Goal: Information Seeking & Learning: Learn about a topic

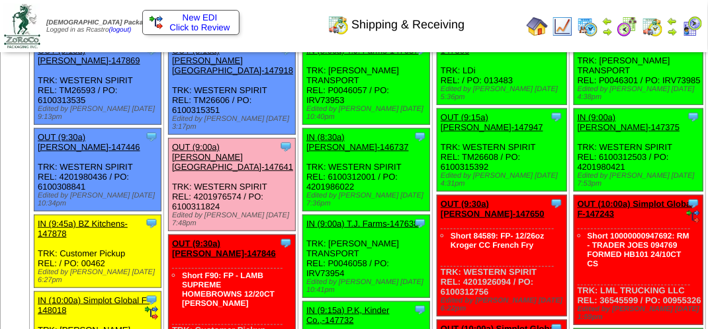
scroll to position [331, 0]
click at [566, 31] on img at bounding box center [562, 26] width 21 height 21
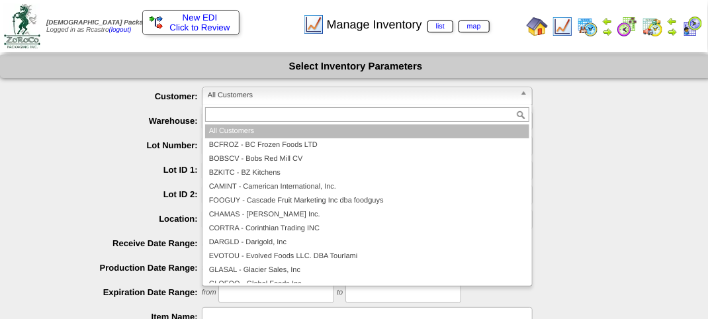
click at [275, 91] on span "All Customers" at bounding box center [361, 95] width 307 height 16
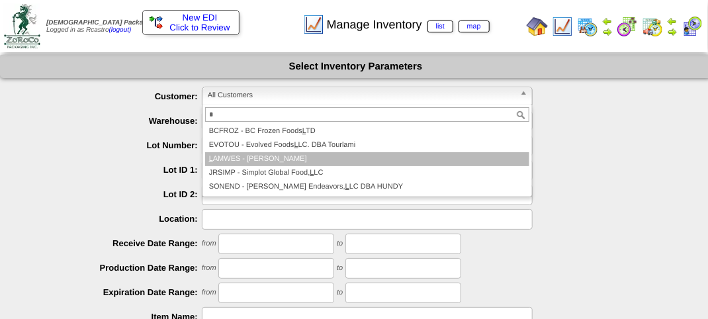
type input "*"
click at [259, 154] on li "L AMWES - [PERSON_NAME]" at bounding box center [367, 159] width 324 height 14
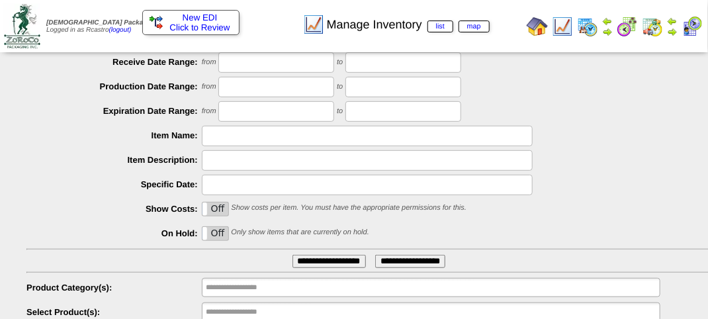
scroll to position [232, 0]
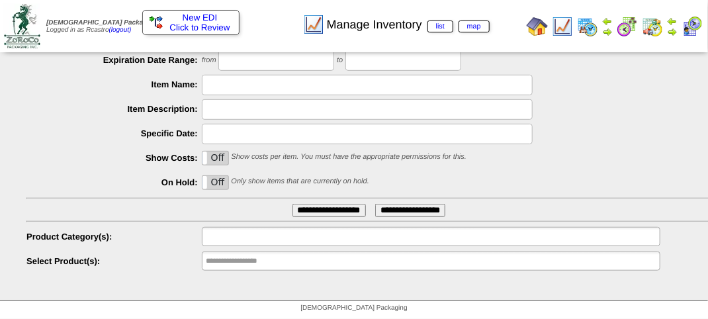
click at [284, 238] on input "text" at bounding box center [248, 236] width 85 height 17
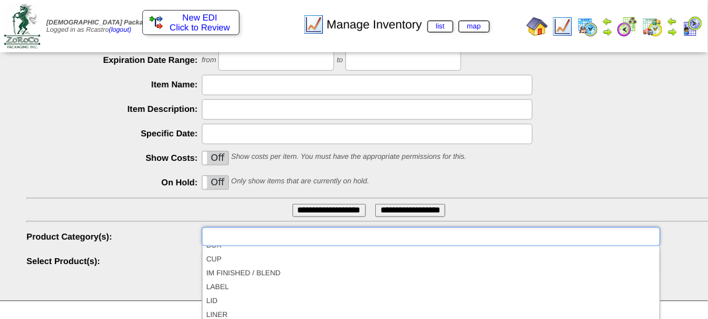
scroll to position [11, 0]
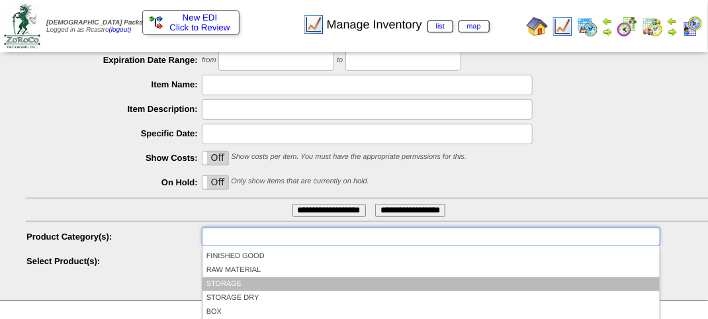
click at [251, 280] on li "STORAGE" at bounding box center [430, 284] width 457 height 14
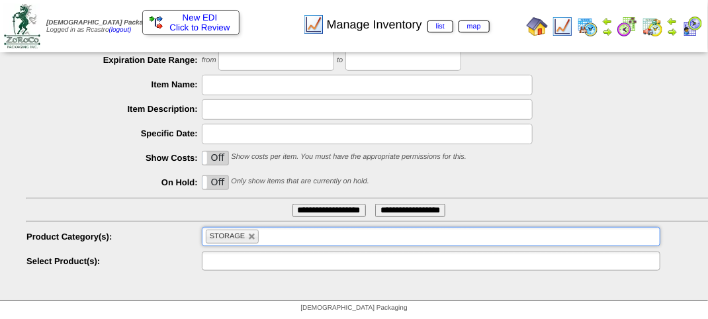
click at [256, 263] on input "text" at bounding box center [248, 261] width 85 height 17
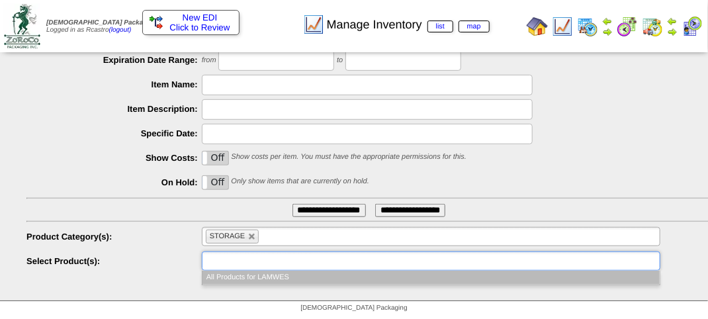
click at [269, 261] on input "text" at bounding box center [248, 261] width 85 height 17
click at [253, 239] on link at bounding box center [252, 237] width 8 height 8
type input "**********"
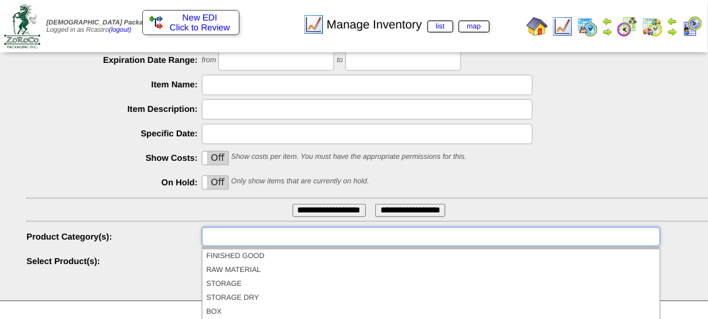
scroll to position [0, 0]
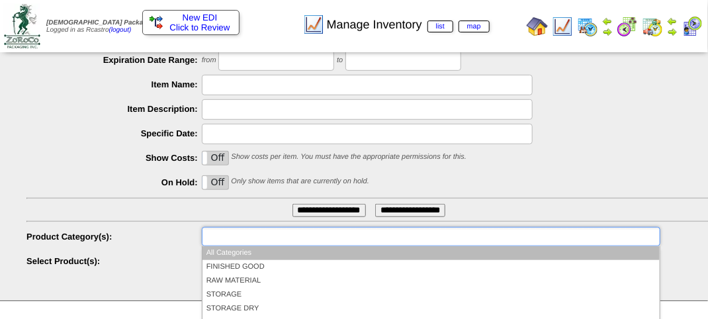
click at [253, 239] on input "text" at bounding box center [248, 236] width 85 height 17
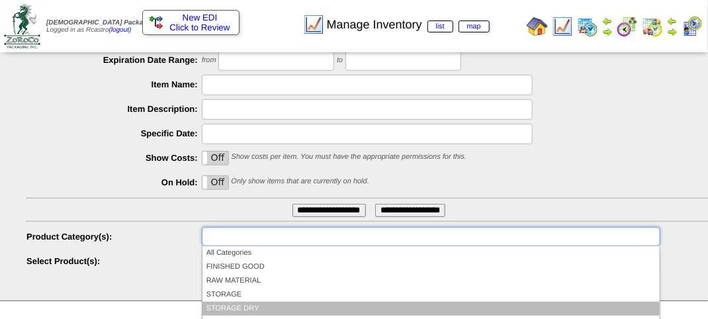
click at [241, 304] on li "STORAGE DRY" at bounding box center [430, 309] width 457 height 14
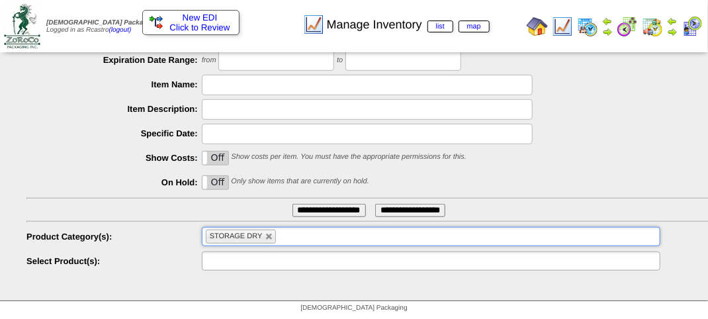
click at [260, 261] on input "text" at bounding box center [248, 261] width 85 height 17
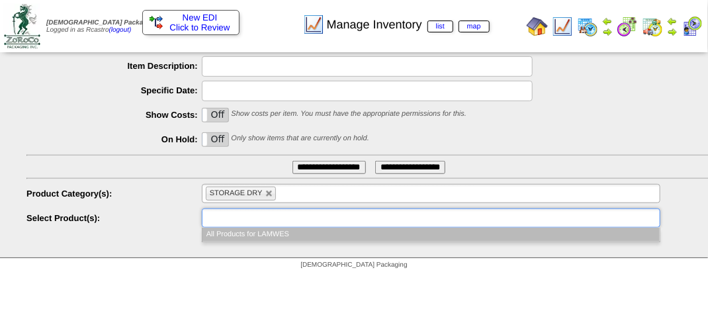
scroll to position [298, 0]
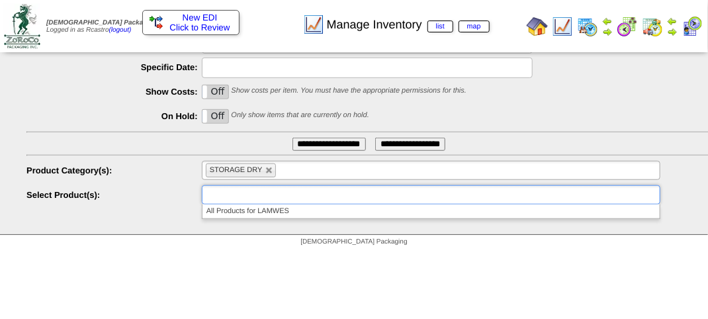
click at [273, 197] on input "text" at bounding box center [248, 195] width 85 height 17
click at [298, 195] on ul at bounding box center [431, 194] width 458 height 19
click at [299, 195] on ul at bounding box center [431, 194] width 458 height 19
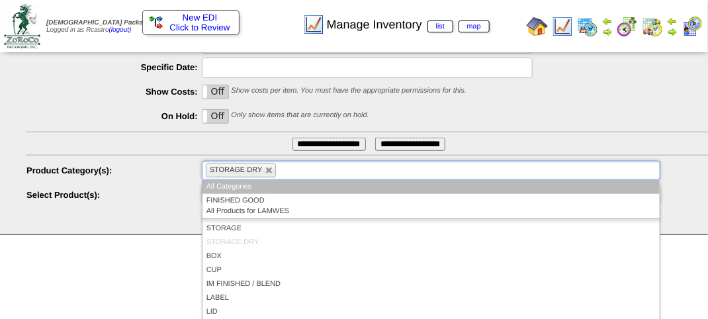
click at [275, 167] on li "STORAGE DRY" at bounding box center [241, 170] width 71 height 14
type input "**********"
click at [271, 172] on link at bounding box center [269, 171] width 8 height 8
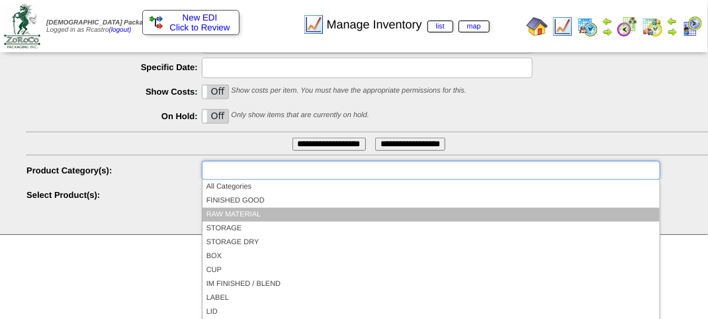
click at [234, 216] on li "RAW MATERIAL" at bounding box center [430, 215] width 457 height 14
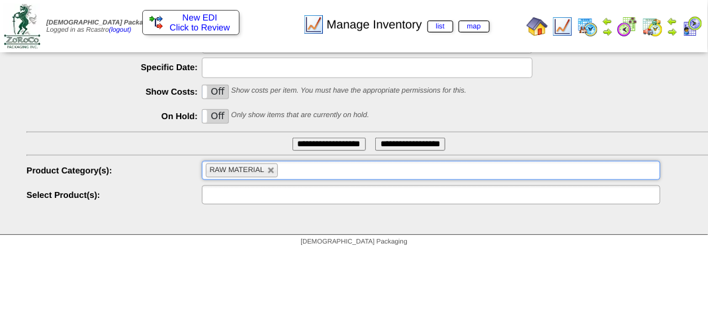
click at [263, 194] on input "text" at bounding box center [248, 195] width 85 height 17
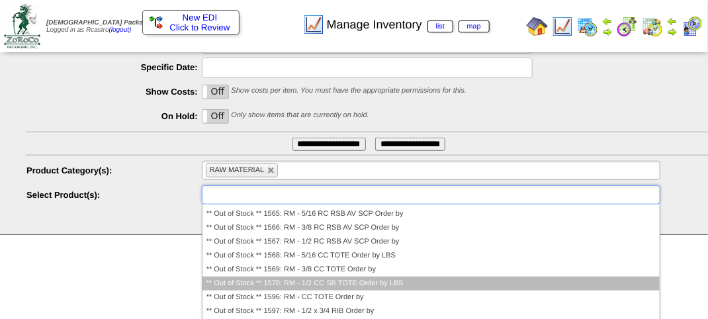
scroll to position [0, 0]
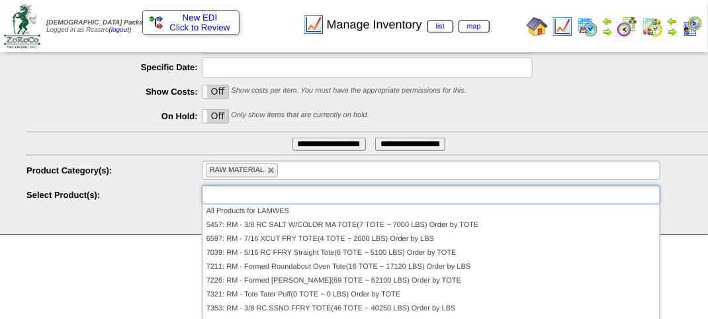
click at [273, 171] on link at bounding box center [271, 171] width 8 height 8
type input "**********"
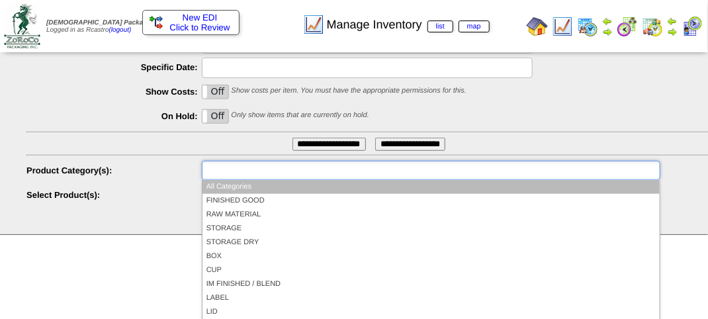
click at [273, 171] on input "text" at bounding box center [248, 170] width 85 height 17
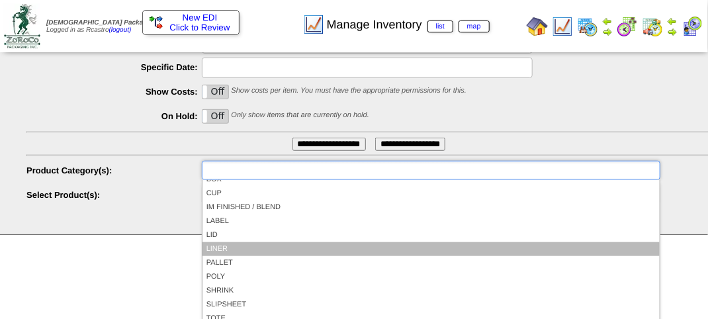
scroll to position [11, 0]
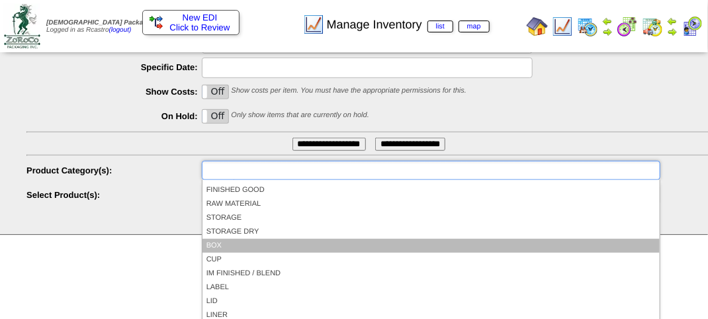
click at [252, 244] on li "BOX" at bounding box center [430, 246] width 457 height 14
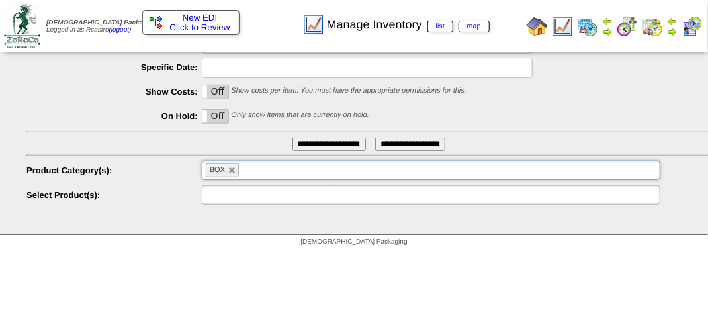
click at [246, 194] on input "text" at bounding box center [248, 195] width 85 height 17
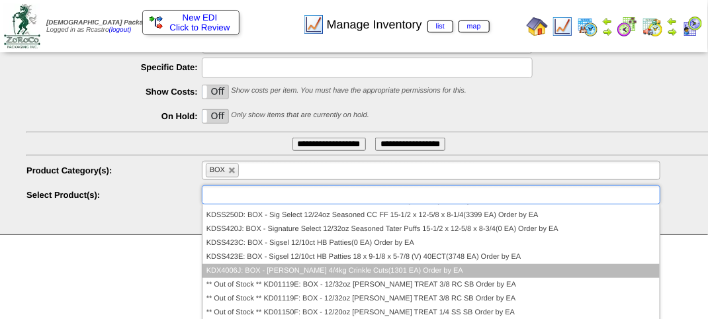
scroll to position [728, 0]
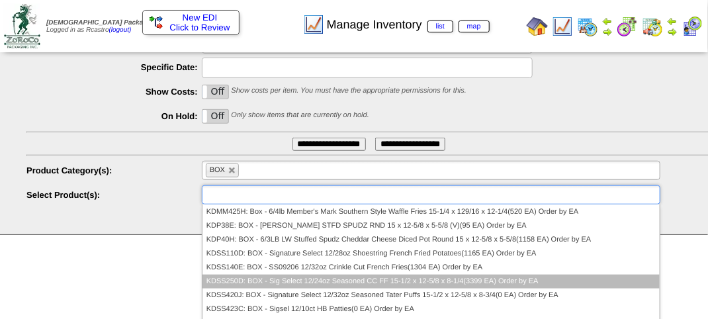
click at [245, 275] on li "KDSS250D: BOX - Sig Select 12/24oz Seasoned CC FF 15-1/2 x 12-5/8 x 8-1/4(3399 …" at bounding box center [430, 282] width 457 height 14
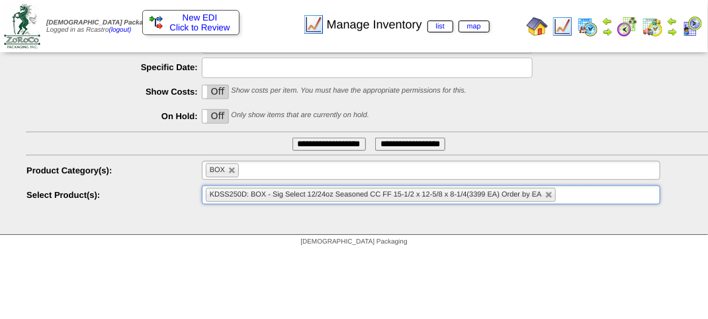
click at [300, 142] on input "**********" at bounding box center [328, 144] width 73 height 13
